Goal: Find specific page/section: Find specific page/section

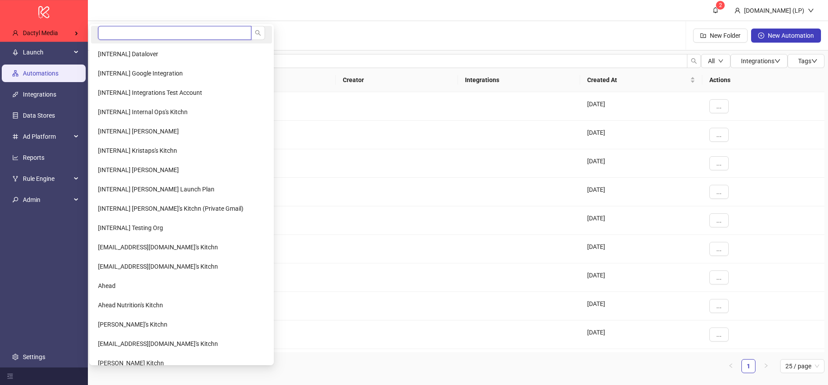
click at [137, 35] on input "search" at bounding box center [174, 33] width 153 height 14
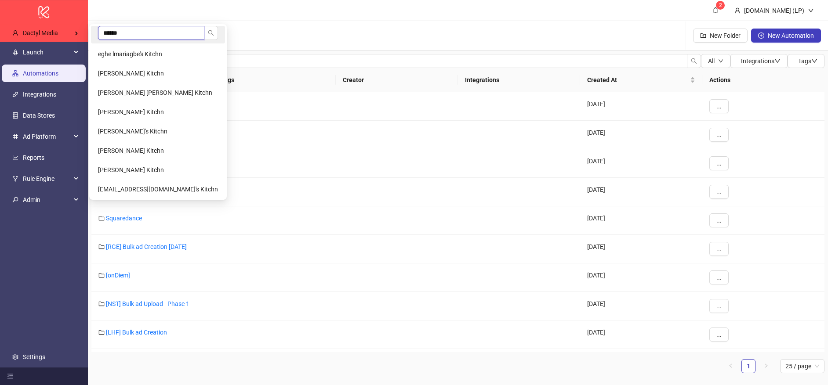
click at [128, 33] on input "*****" at bounding box center [151, 33] width 106 height 14
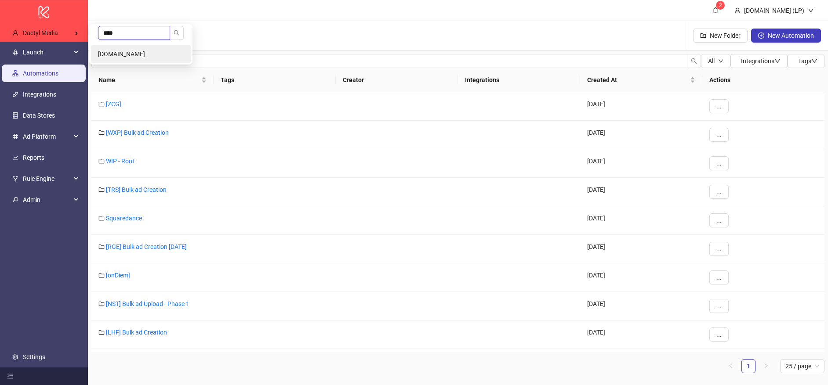
type input "****"
click at [130, 54] on li "[DOMAIN_NAME]" at bounding box center [141, 54] width 100 height 18
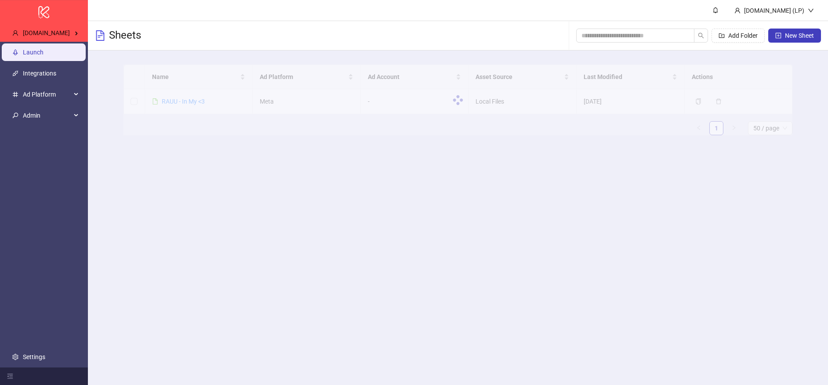
click at [374, 200] on main "[DOMAIN_NAME] (LP) Sheets Add Folder New Sheet Name Ad Platform Ad Account Asse…" at bounding box center [458, 192] width 740 height 385
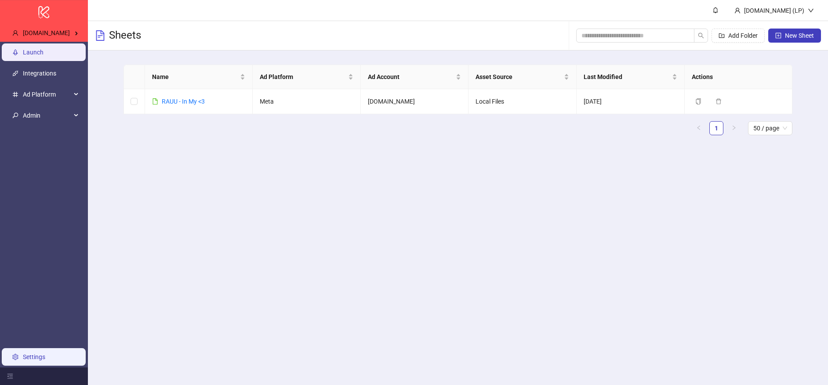
click at [43, 361] on link "Settings" at bounding box center [34, 357] width 22 height 7
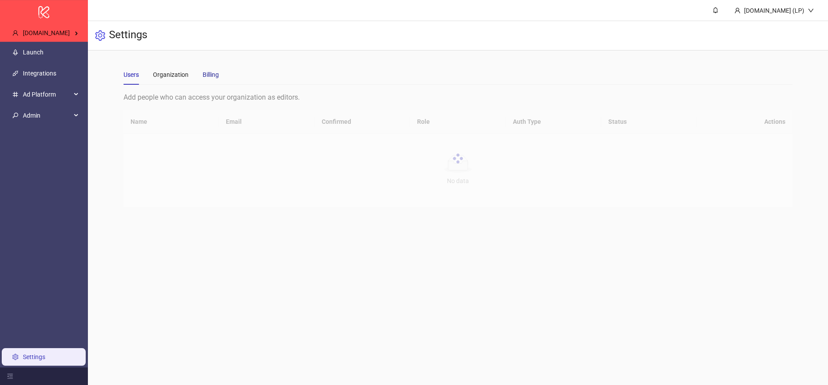
click at [216, 78] on div "Billing" at bounding box center [211, 75] width 16 height 10
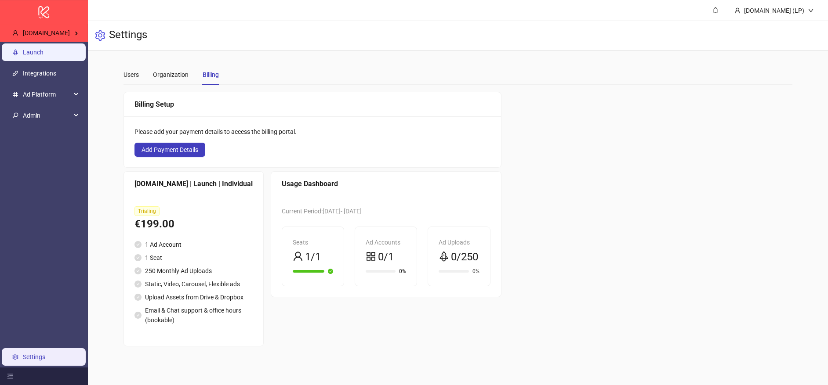
click at [44, 49] on link "Launch" at bounding box center [33, 52] width 21 height 7
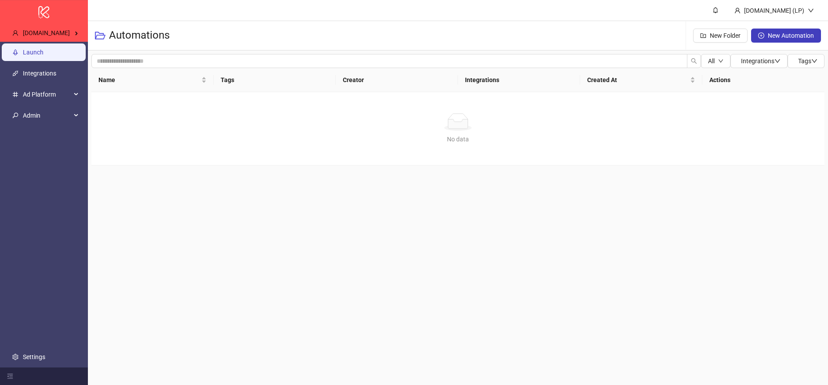
click at [42, 55] on link "Launch" at bounding box center [33, 52] width 21 height 7
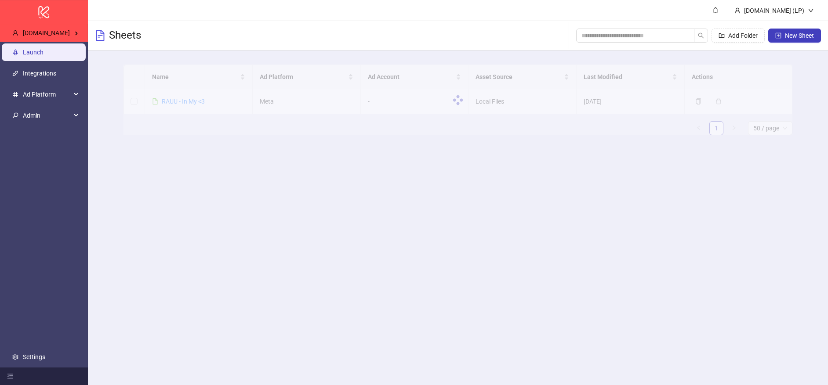
click at [188, 103] on div at bounding box center [457, 100] width 669 height 71
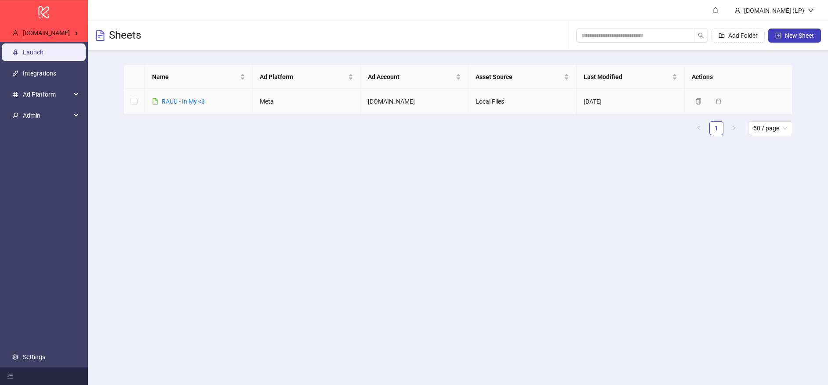
click at [222, 92] on td "RAUU - In My <3" at bounding box center [199, 101] width 108 height 25
click at [198, 95] on td "RAUU - In My <3" at bounding box center [199, 101] width 108 height 25
click at [195, 98] on link "RAUU - In My <3" at bounding box center [183, 101] width 43 height 7
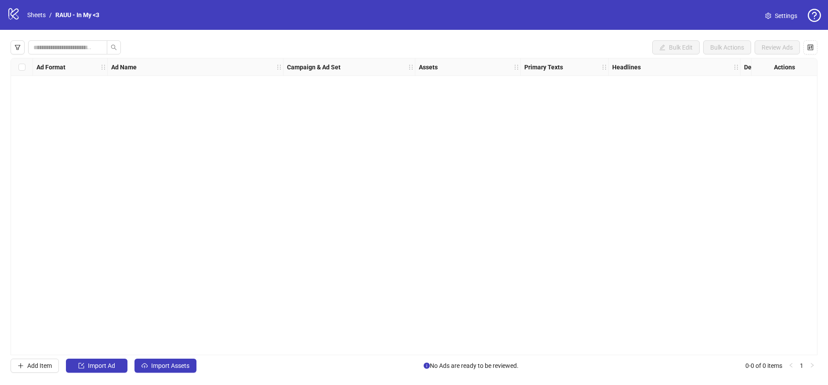
click at [794, 14] on span "Settings" at bounding box center [786, 16] width 22 height 10
